Goal: Task Accomplishment & Management: Manage account settings

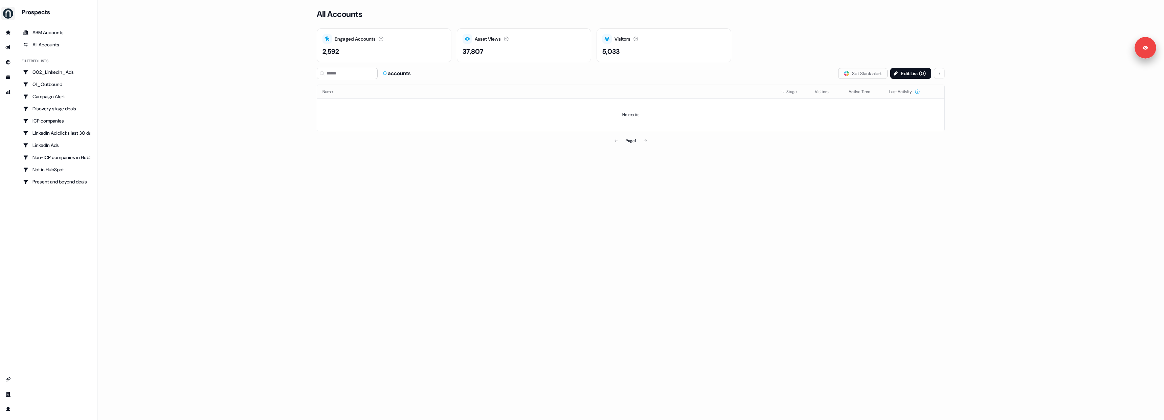
click at [8, 12] on img "side nav menu" at bounding box center [8, 13] width 11 height 11
click at [16, 55] on div "Logout" at bounding box center [35, 56] width 64 height 12
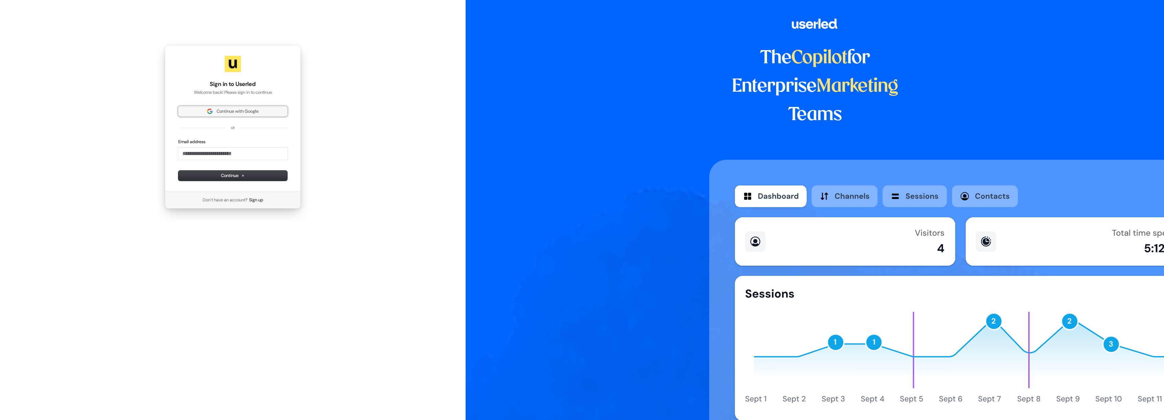
click at [214, 114] on span "Continue with Google" at bounding box center [232, 111] width 101 height 6
